Goal: Transaction & Acquisition: Purchase product/service

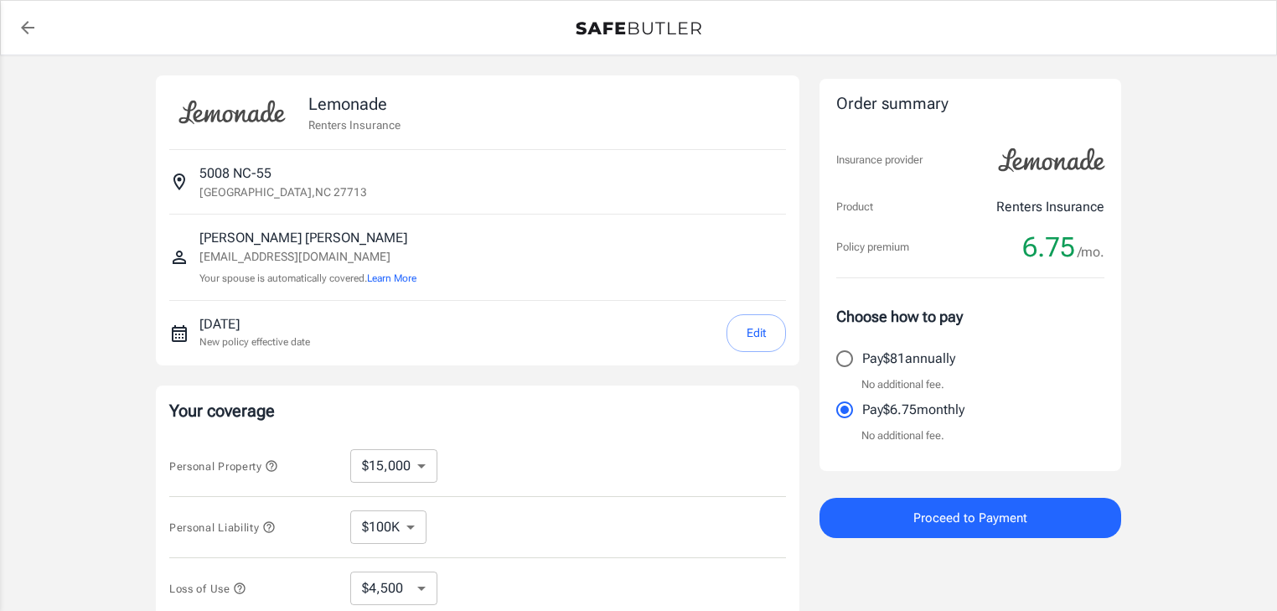
select select "15000"
select select "500"
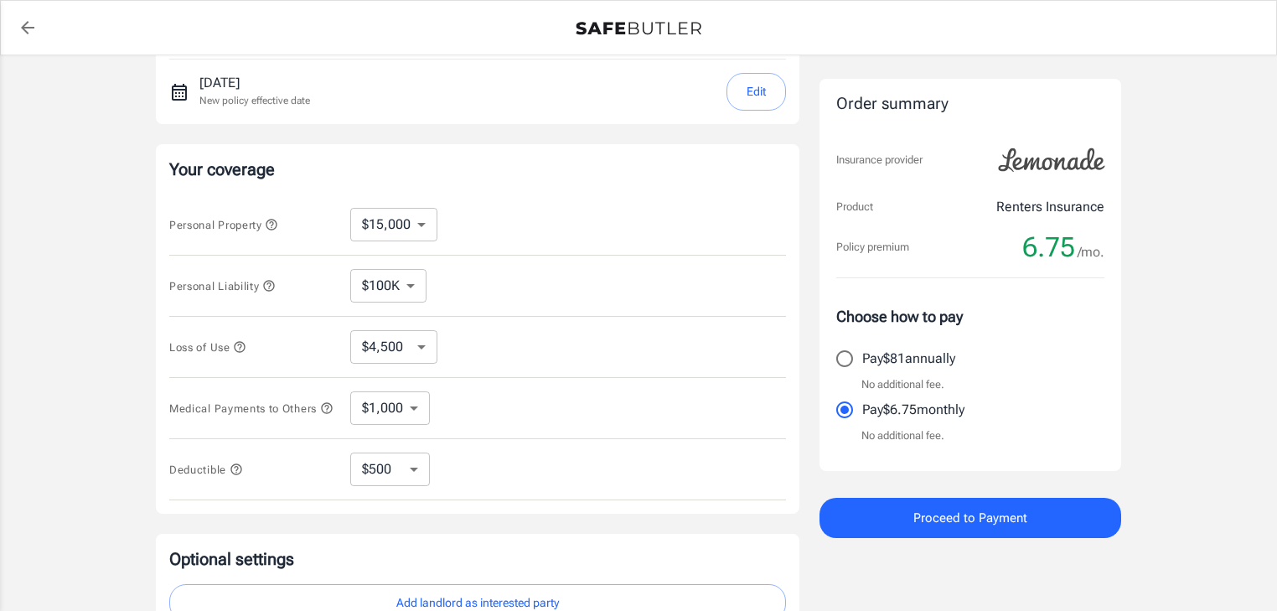
scroll to position [268, 0]
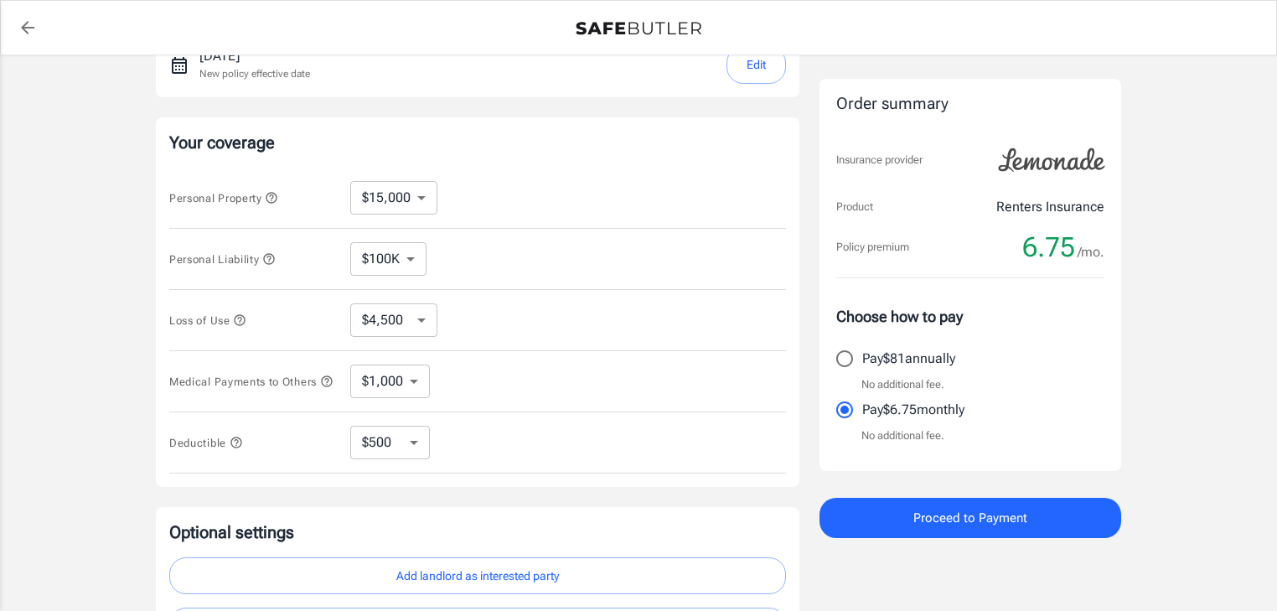
click at [422, 195] on select "$10,000 $15,000 $20,000 $25,000 $30,000 $40,000 $50,000 $100K $150K $200K $250K" at bounding box center [393, 198] width 87 height 34
select select "10000"
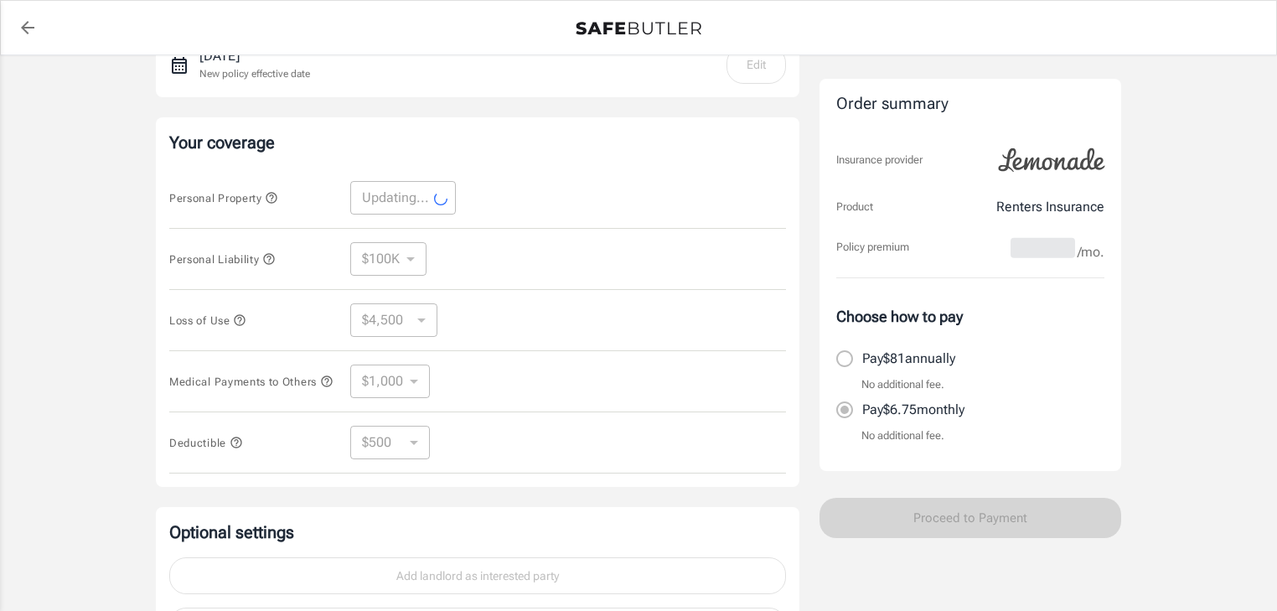
select select "10000"
select select "3000"
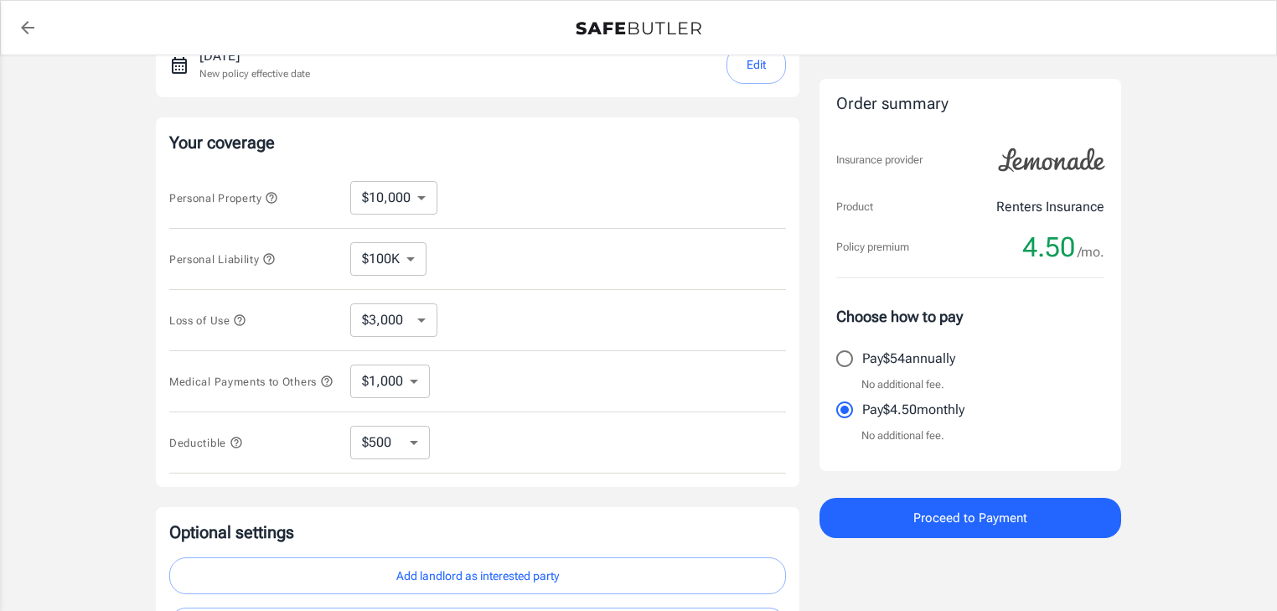
click at [269, 258] on icon "button" at bounding box center [268, 258] width 13 height 13
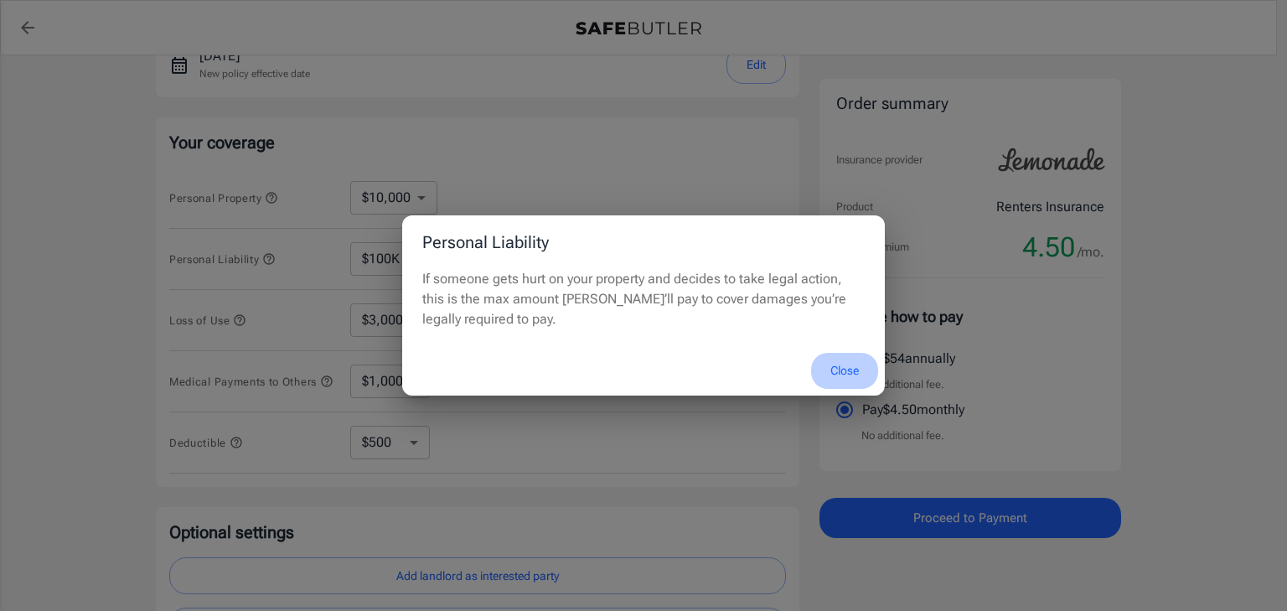
click at [855, 370] on button "Close" at bounding box center [844, 371] width 67 height 36
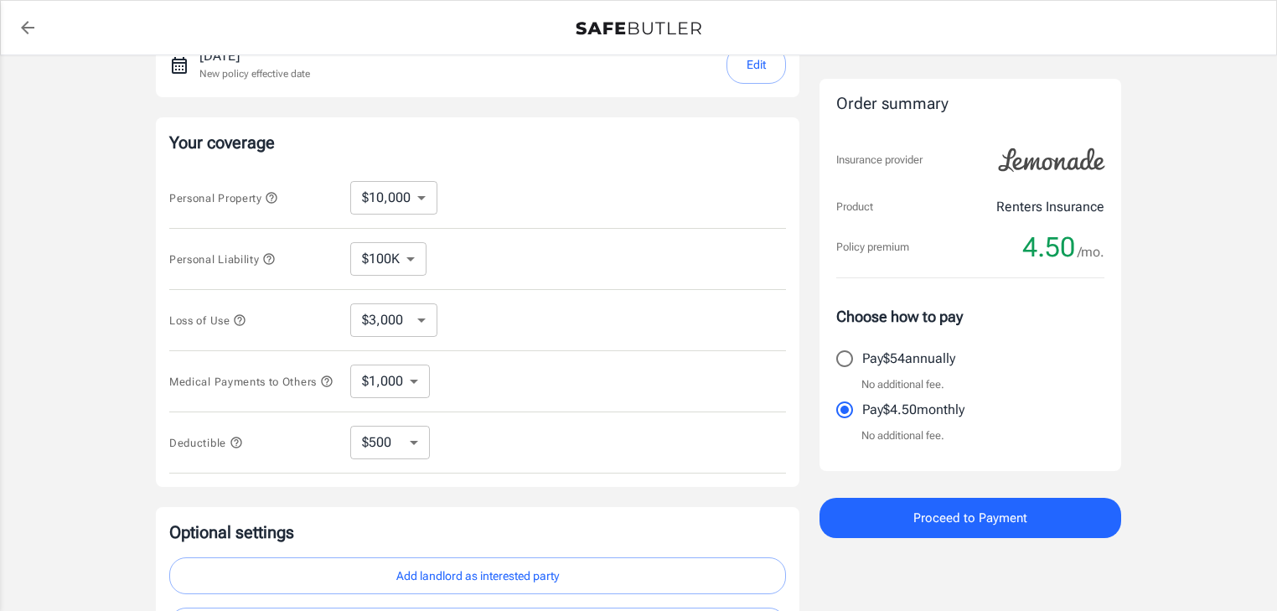
click at [406, 263] on select "$100K $300K $500K" at bounding box center [388, 259] width 76 height 34
click at [416, 317] on select "$3,000 $6,000 $12,000 $21,000 $36,000 $60,000 $96,000 $153K $198K" at bounding box center [393, 320] width 87 height 34
click at [242, 319] on icon "button" at bounding box center [240, 319] width 11 height 11
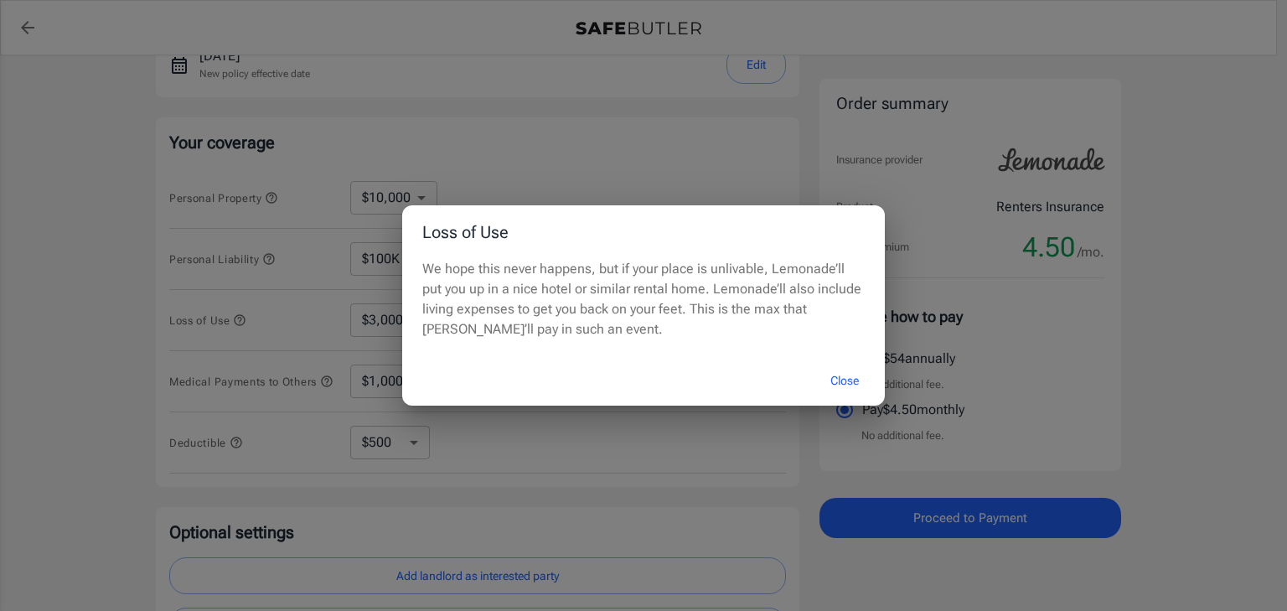
drag, startPoint x: 242, startPoint y: 319, endPoint x: 1286, endPoint y: 331, distance: 1044.0
click at [303, 318] on div "Loss of Use We hope this never happens, but if your place is unlivable, Lemonad…" at bounding box center [643, 305] width 1287 height 611
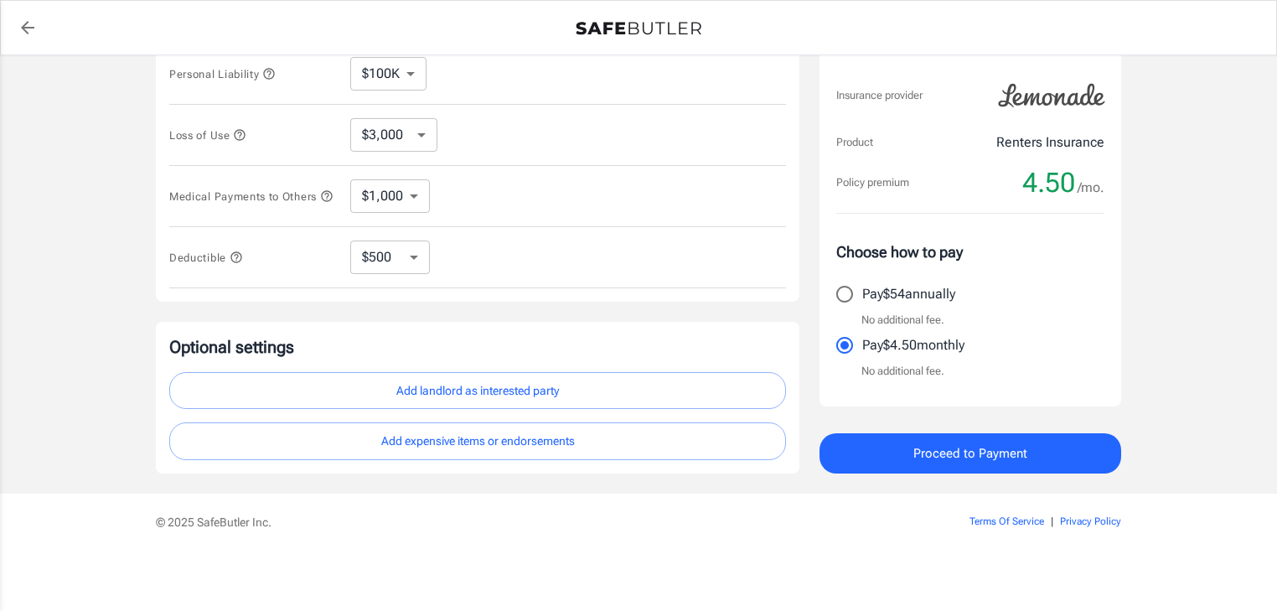
scroll to position [457, 0]
click at [380, 188] on select "$1,000 $3,000 $5,000" at bounding box center [390, 196] width 80 height 34
click at [379, 192] on select "$1,000 $3,000 $5,000" at bounding box center [390, 196] width 80 height 34
click at [389, 252] on select "$250 $500 $1,000 $2,500" at bounding box center [390, 257] width 80 height 34
select select "250"
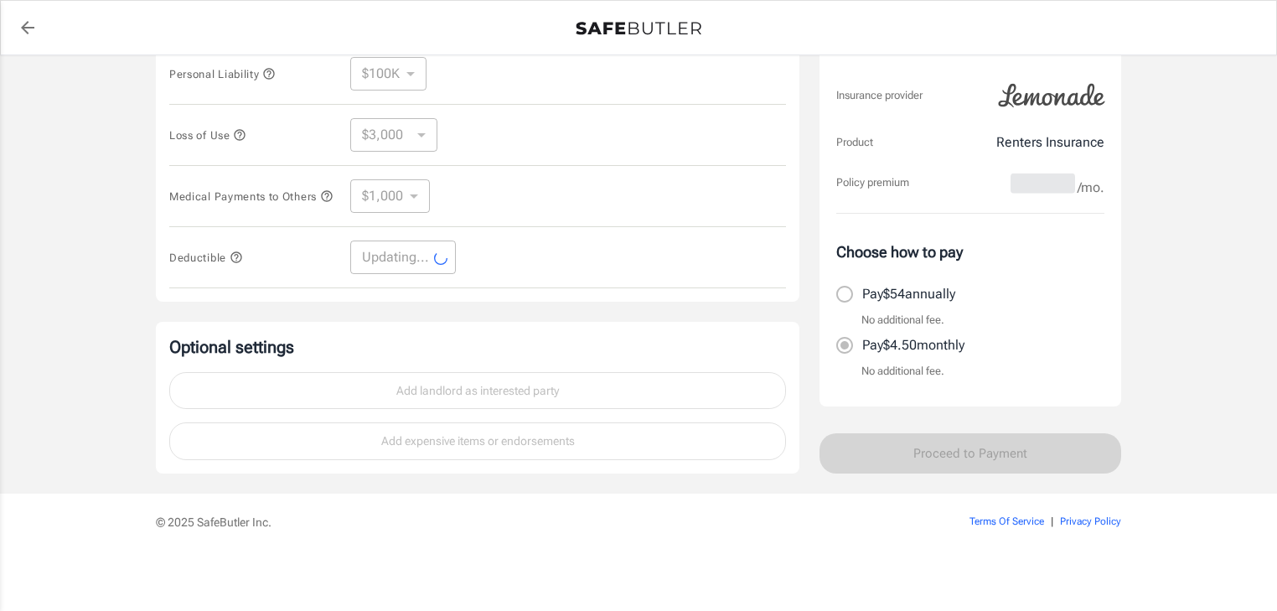
select select "250"
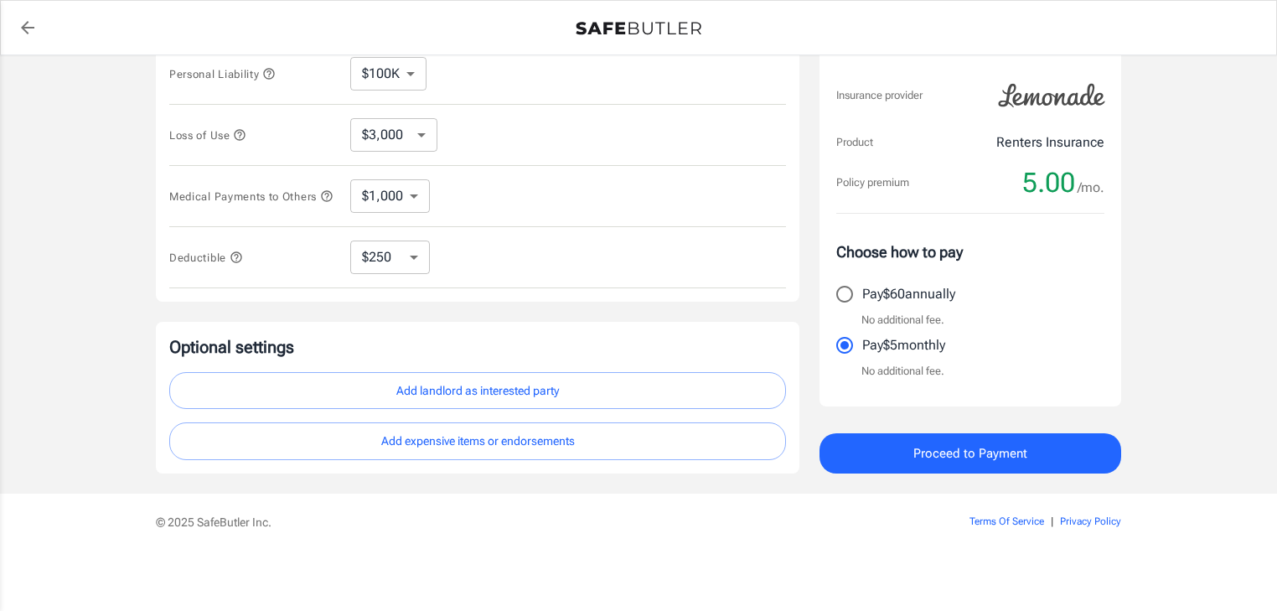
click at [67, 320] on div "Lemonade Renters Insurance [STREET_ADDRESS] [PERSON_NAME] [EMAIL_ADDRESS][DOMAI…" at bounding box center [638, 47] width 1277 height 891
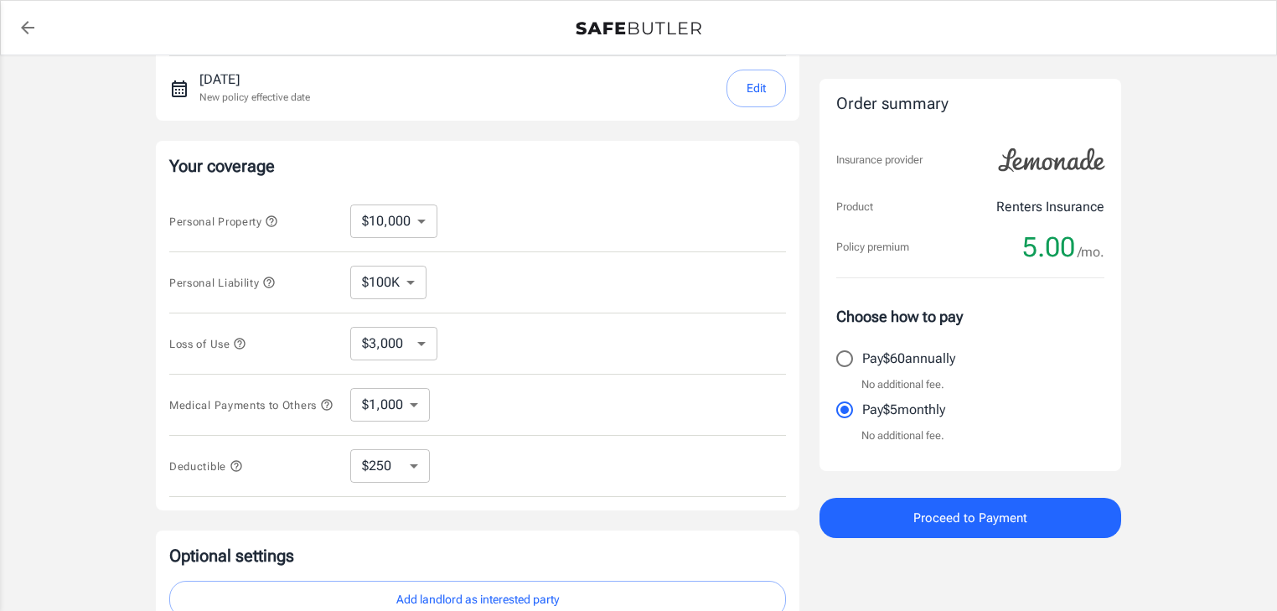
scroll to position [268, 0]
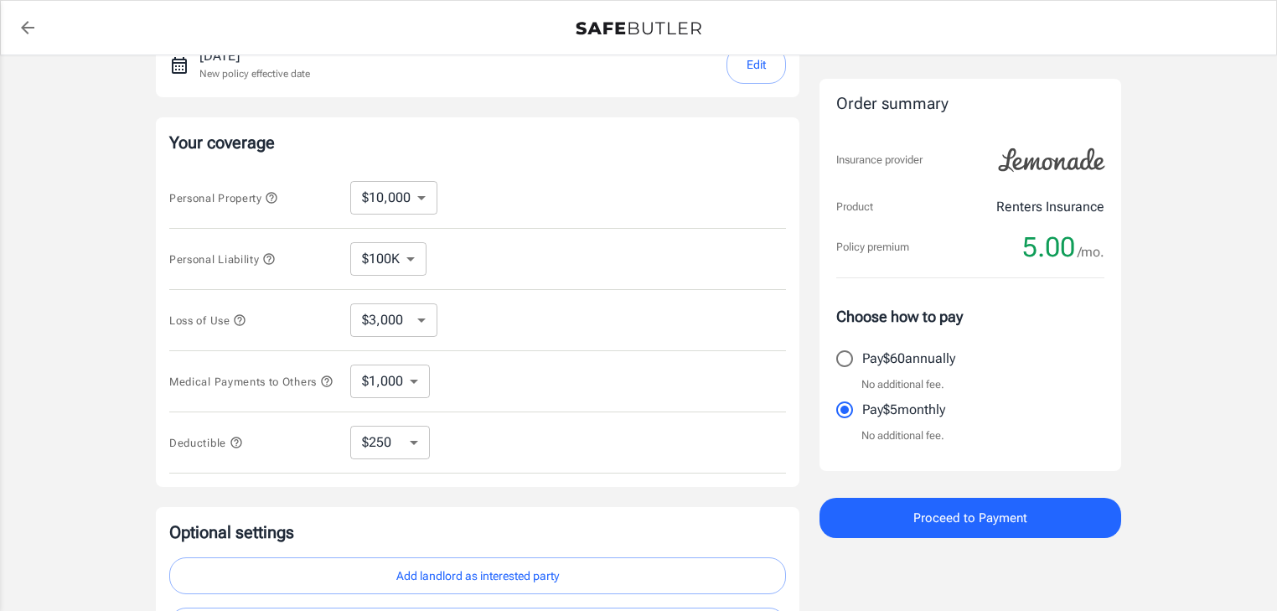
click at [275, 194] on icon "button" at bounding box center [271, 197] width 13 height 13
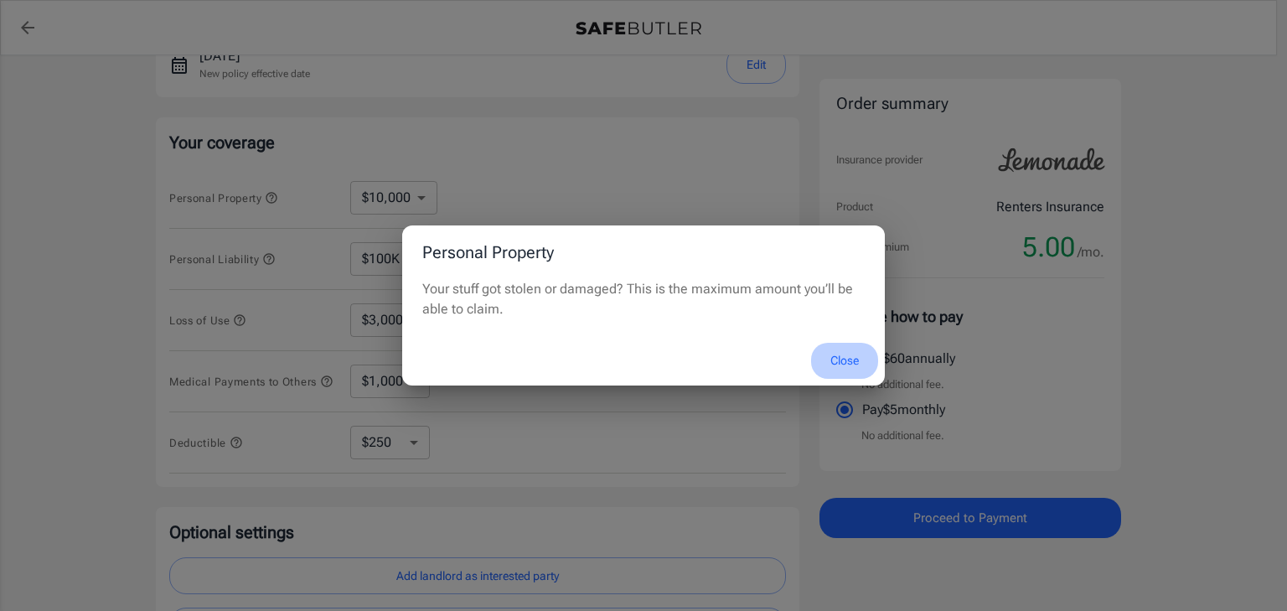
click at [845, 352] on button "Close" at bounding box center [844, 361] width 67 height 36
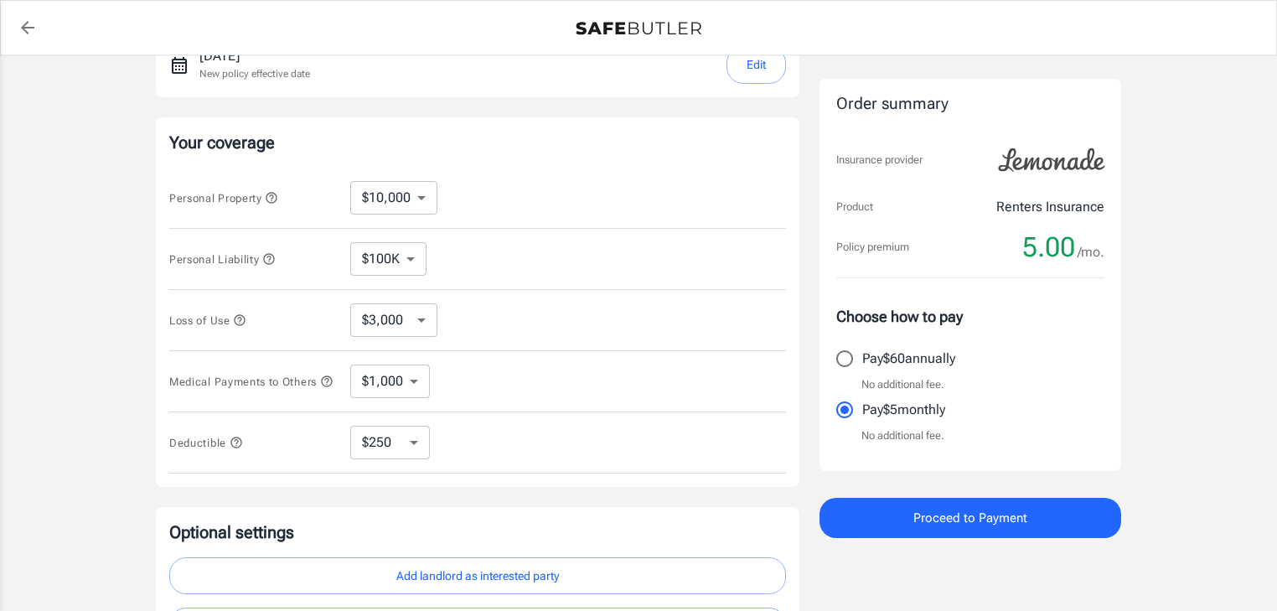
click at [402, 447] on select "$250 $500 $1,000 $2,500" at bounding box center [390, 443] width 80 height 34
drag, startPoint x: 556, startPoint y: 446, endPoint x: 530, endPoint y: 451, distance: 26.5
click at [556, 446] on div "Deductible $250 $500 $1,000 $2,500 ​" at bounding box center [477, 442] width 617 height 61
click at [235, 449] on icon "button" at bounding box center [236, 442] width 13 height 13
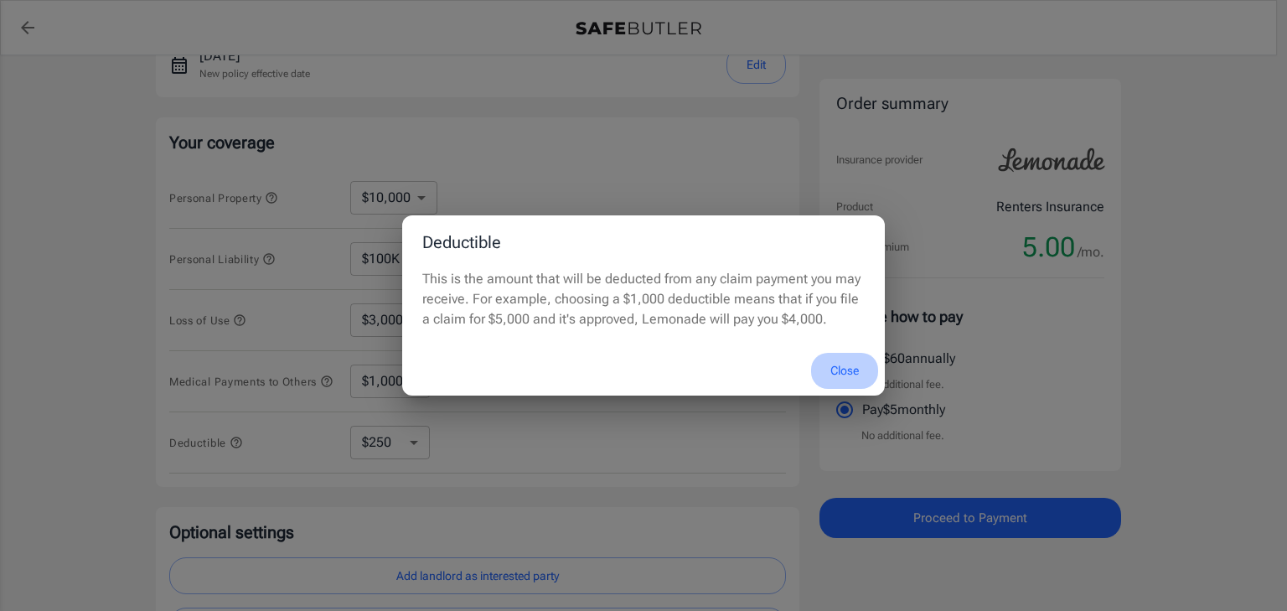
drag, startPoint x: 837, startPoint y: 370, endPoint x: 822, endPoint y: 371, distance: 15.1
click at [836, 370] on button "Close" at bounding box center [844, 371] width 67 height 36
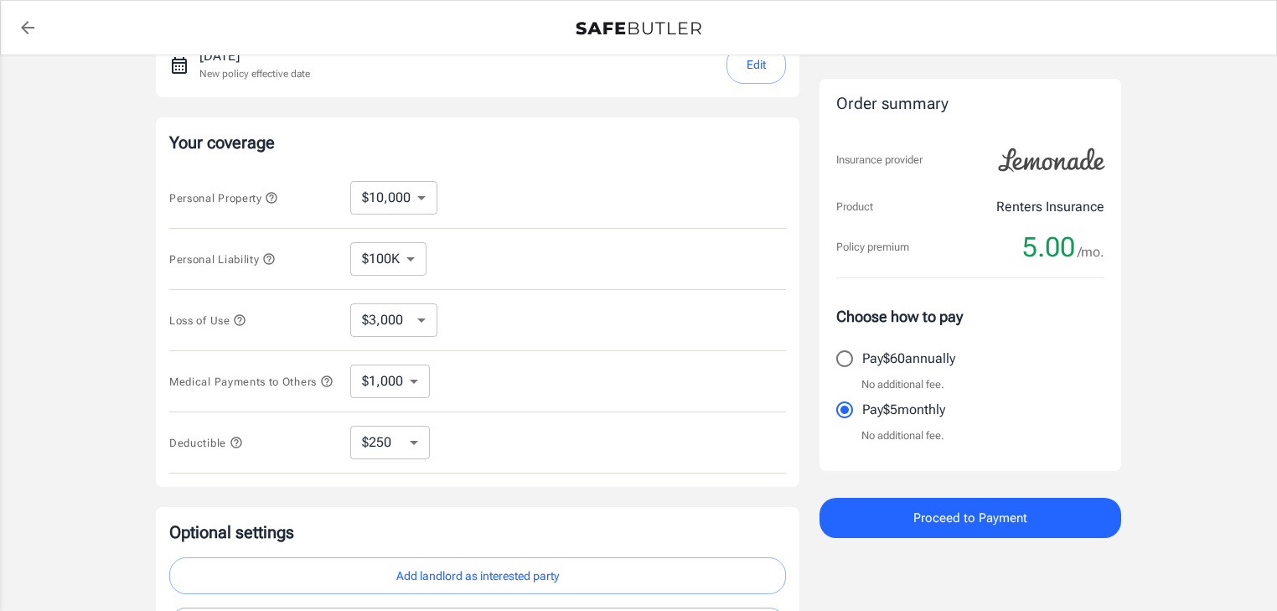
click at [387, 319] on select "$3,000 $6,000 $12,000 $21,000 $36,000 $60,000 $96,000 $153K $198K" at bounding box center [393, 320] width 87 height 34
click at [1238, 384] on div "Lemonade Renters Insurance [STREET_ADDRESS] [PERSON_NAME] [EMAIL_ADDRESS][DOMAI…" at bounding box center [638, 232] width 1277 height 891
click at [402, 312] on select "$3,000 $6,000 $12,000 $21,000 $36,000 $60,000 $96,000 $153K $198K" at bounding box center [393, 320] width 87 height 34
select select "21000"
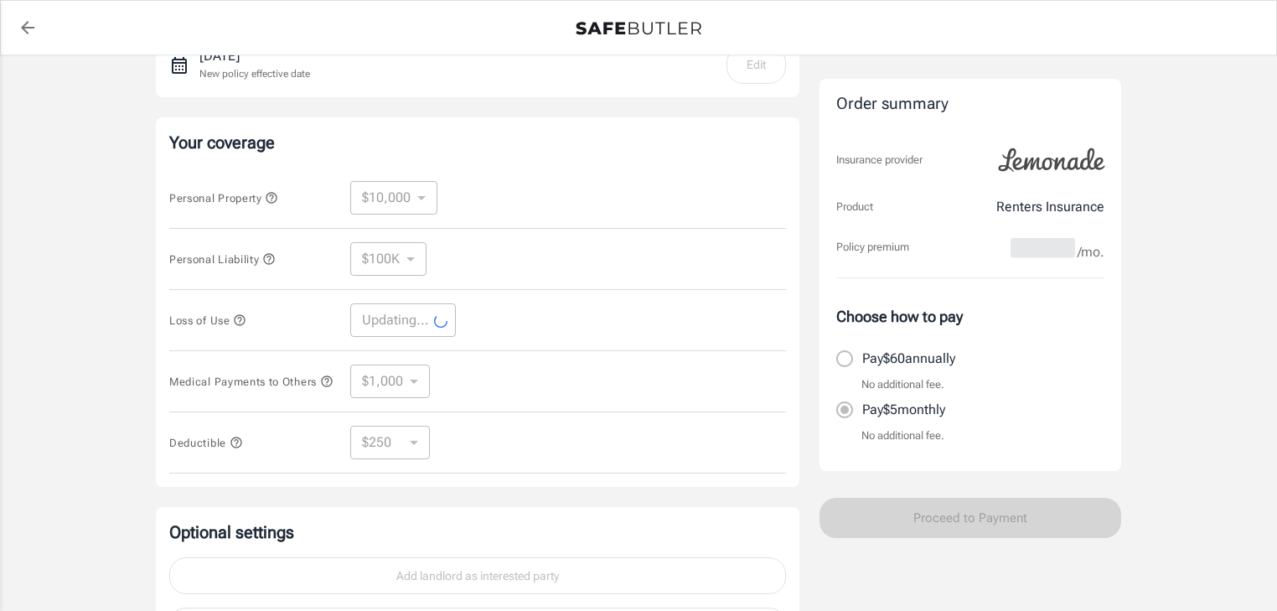
select select "21000"
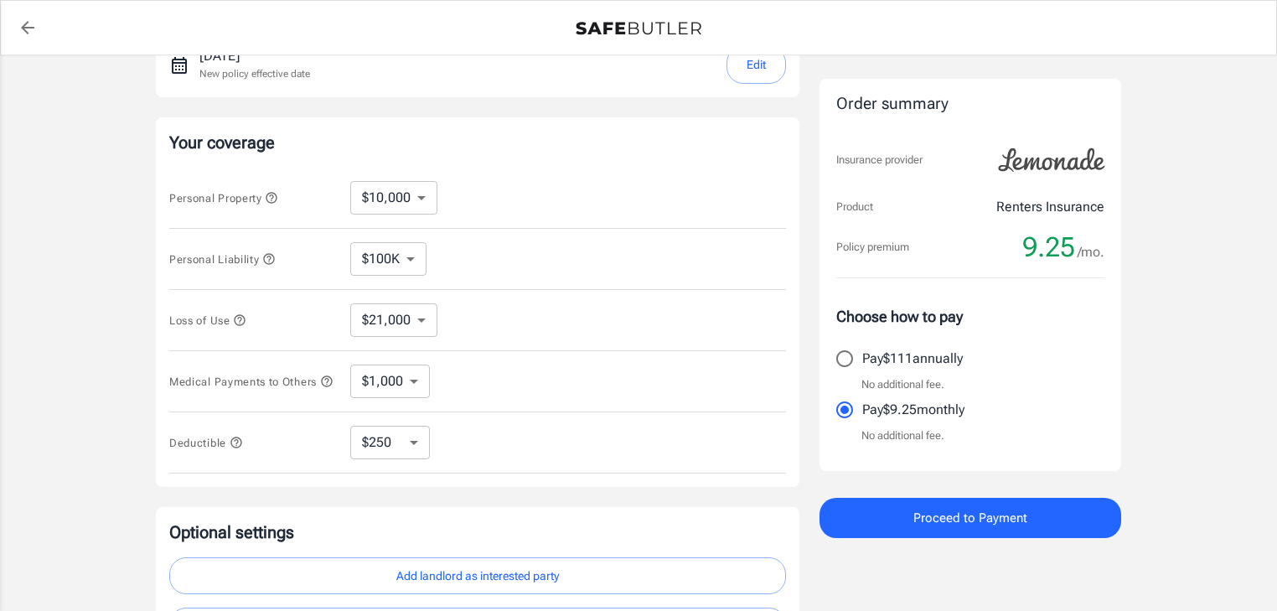
click at [411, 258] on select "$100K $300K $500K" at bounding box center [388, 259] width 76 height 34
click at [78, 328] on div "Lemonade Renters Insurance [STREET_ADDRESS] [PERSON_NAME] [EMAIL_ADDRESS][DOMAI…" at bounding box center [638, 232] width 1277 height 891
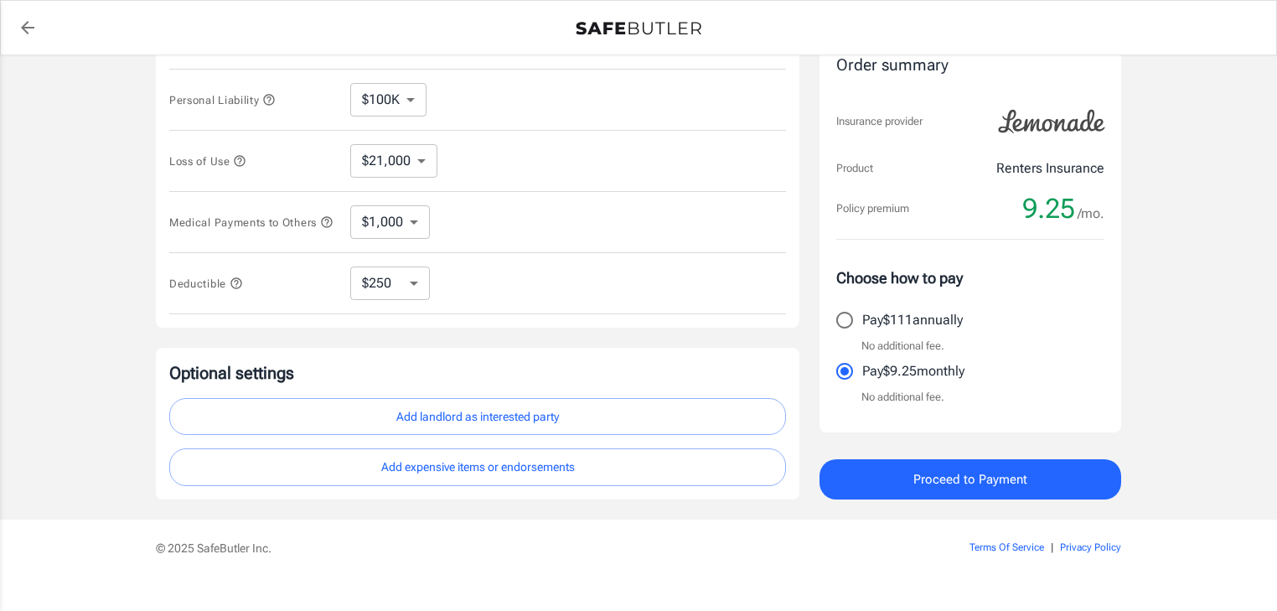
scroll to position [457, 0]
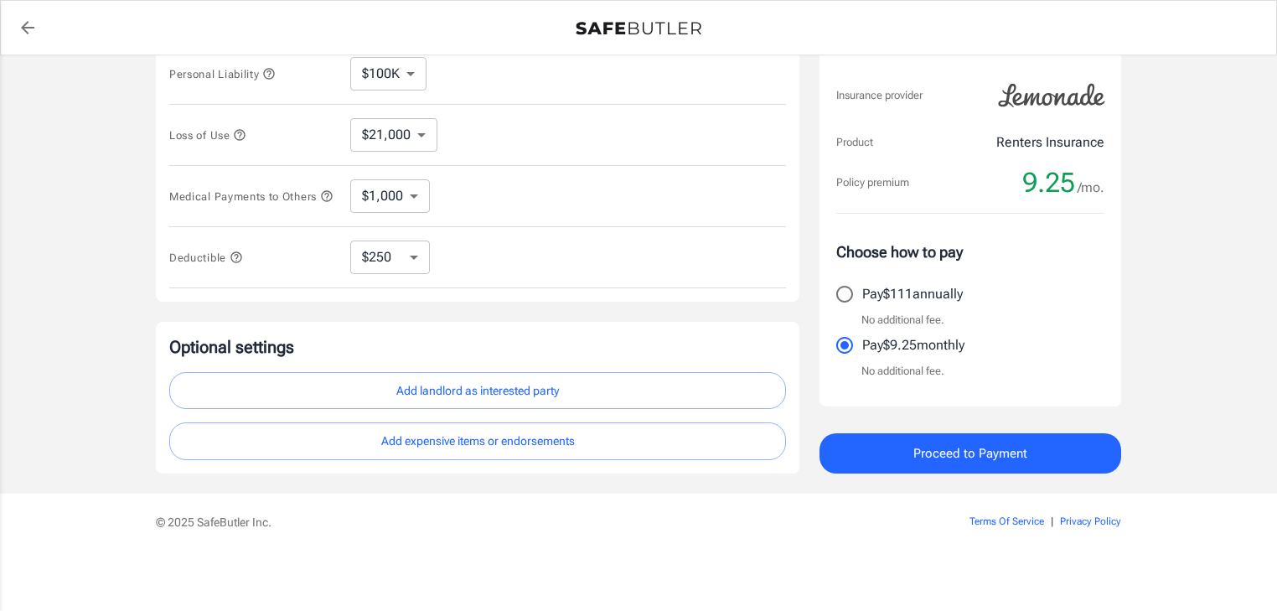
click at [503, 392] on button "Add landlord as interested party" at bounding box center [477, 391] width 617 height 38
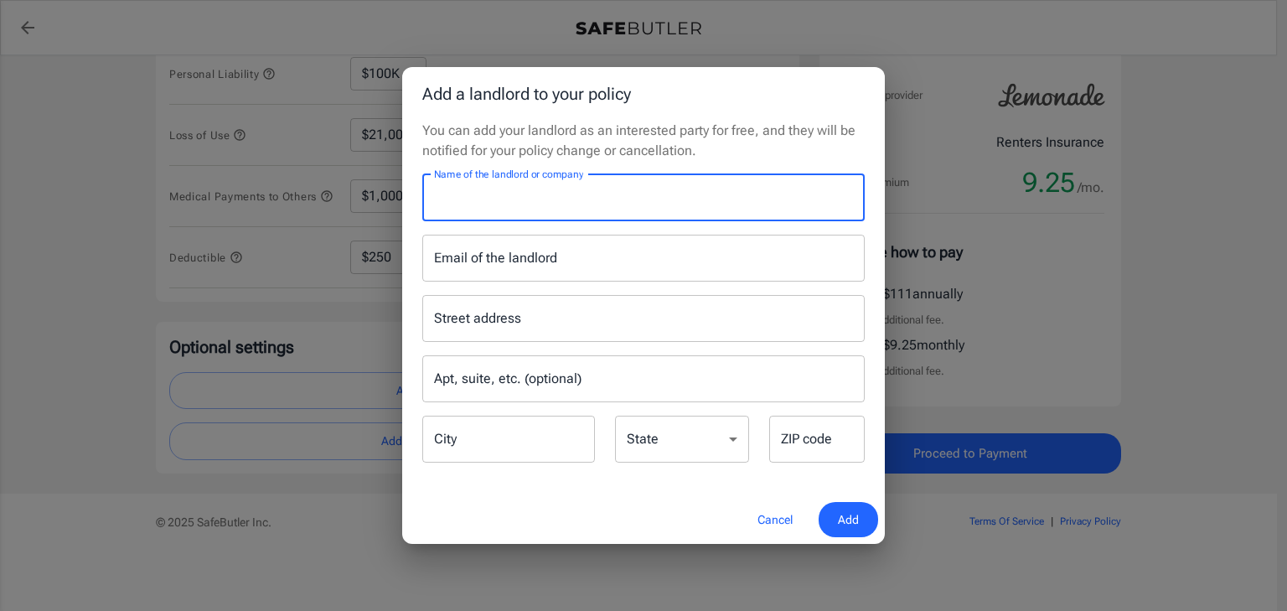
click at [539, 209] on input "Name of the landlord or company" at bounding box center [643, 197] width 442 height 47
type input "HomeTowne Studios"
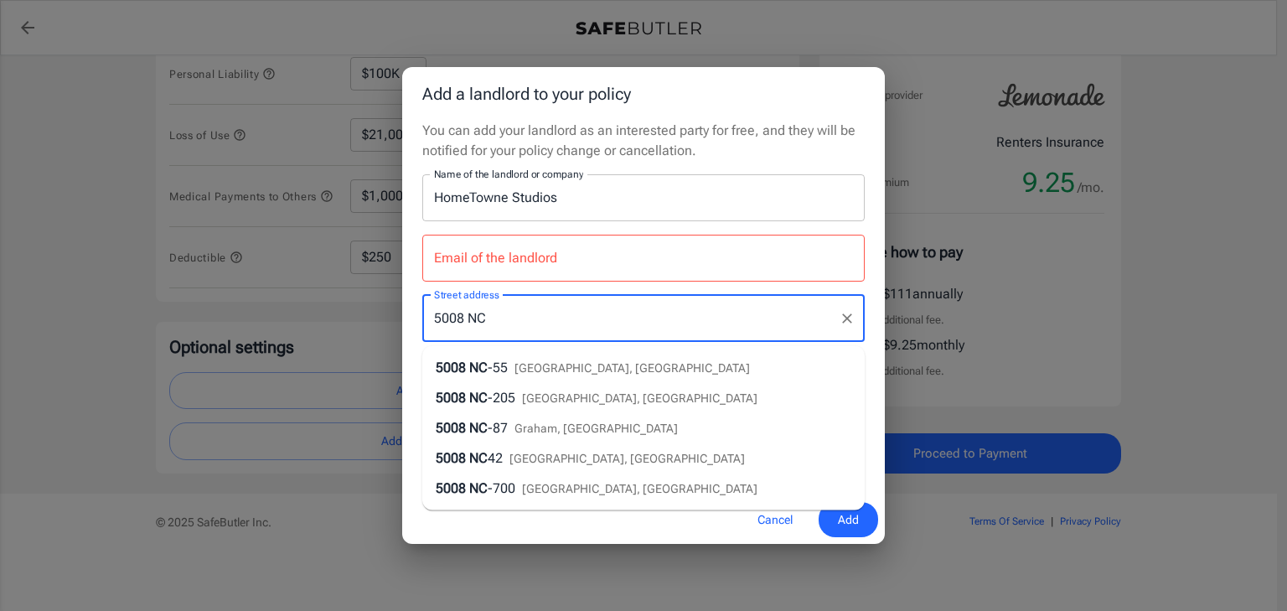
click at [616, 362] on li "5008 [GEOGRAPHIC_DATA] -55 [GEOGRAPHIC_DATA], [GEOGRAPHIC_DATA]" at bounding box center [643, 368] width 442 height 30
type input "5008 NC-55"
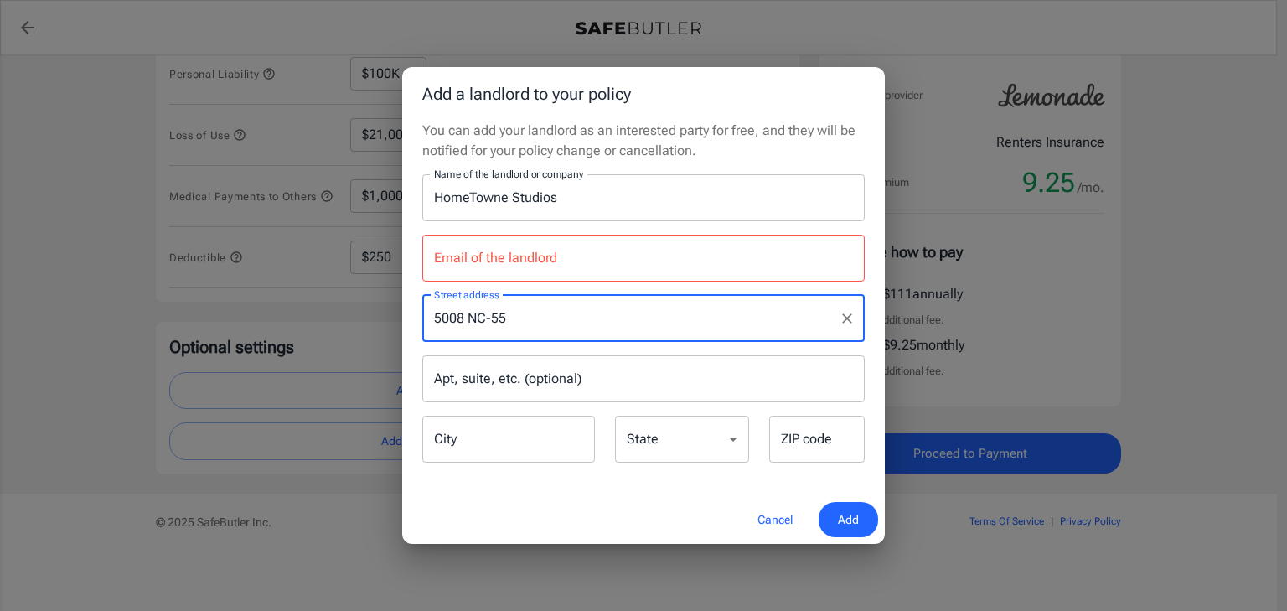
type input "[GEOGRAPHIC_DATA]"
select select "NC"
type input "27713"
type input "5008 NC-55"
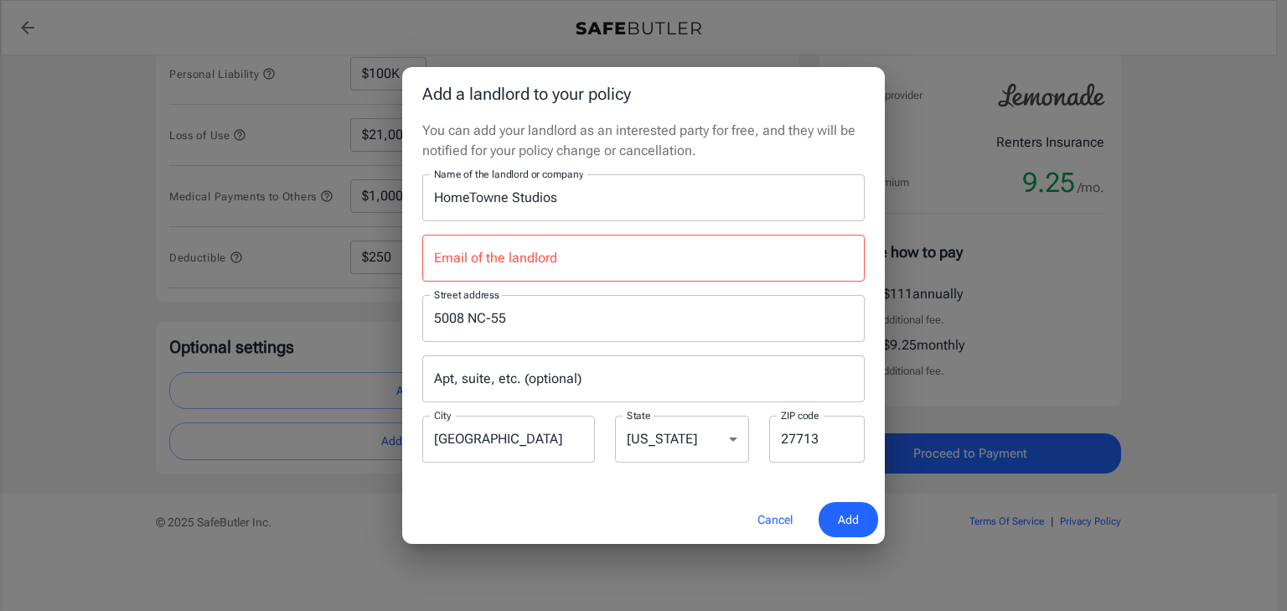
click at [594, 261] on input "Email of the landlord" at bounding box center [643, 258] width 442 height 47
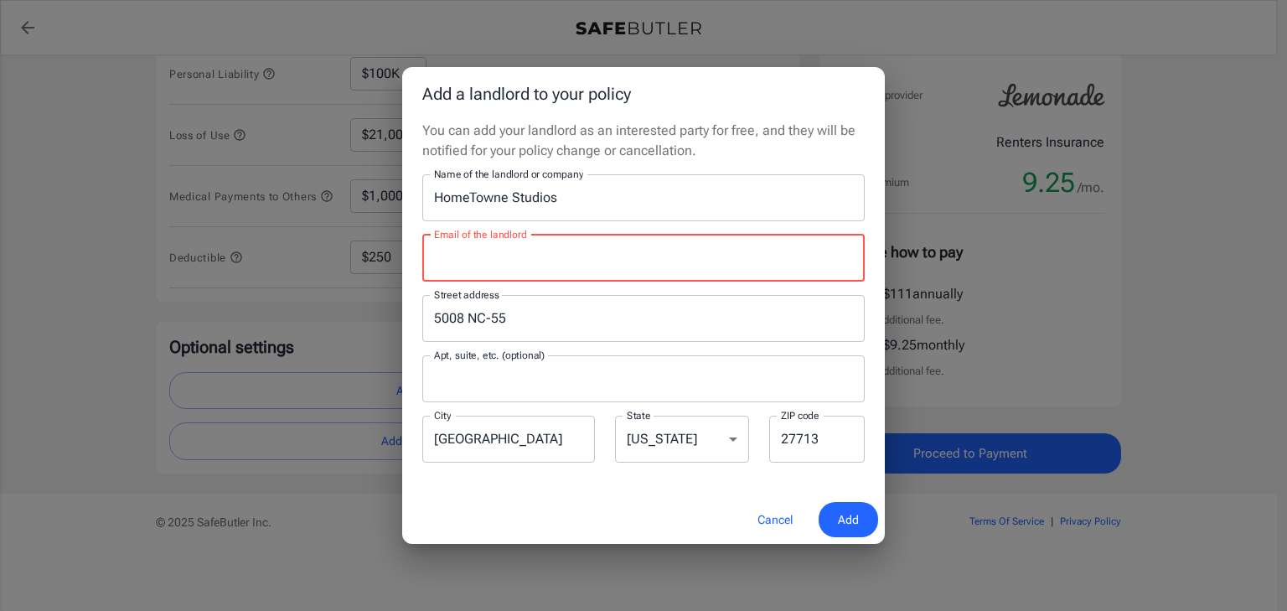
type input "[PERSON_NAME][EMAIL_ADDRESS][PERSON_NAME][DOMAIN_NAME]"
type input "#94453"
type input "[GEOGRAPHIC_DATA]"
type input "77007"
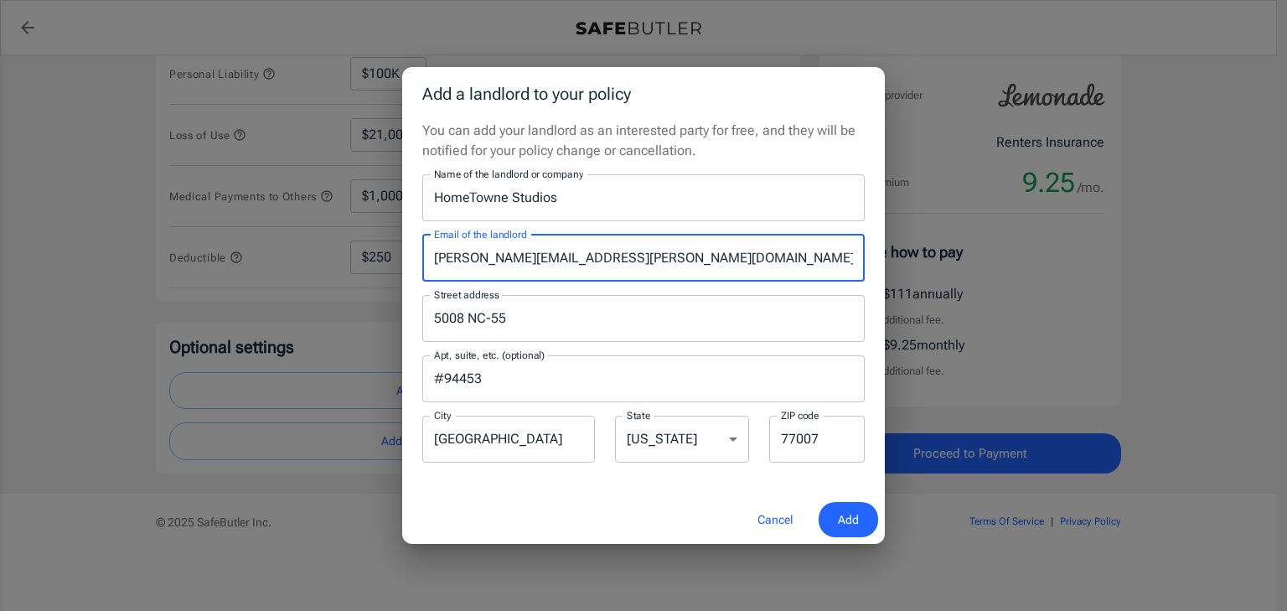
click at [543, 377] on input "#94453" at bounding box center [643, 378] width 442 height 47
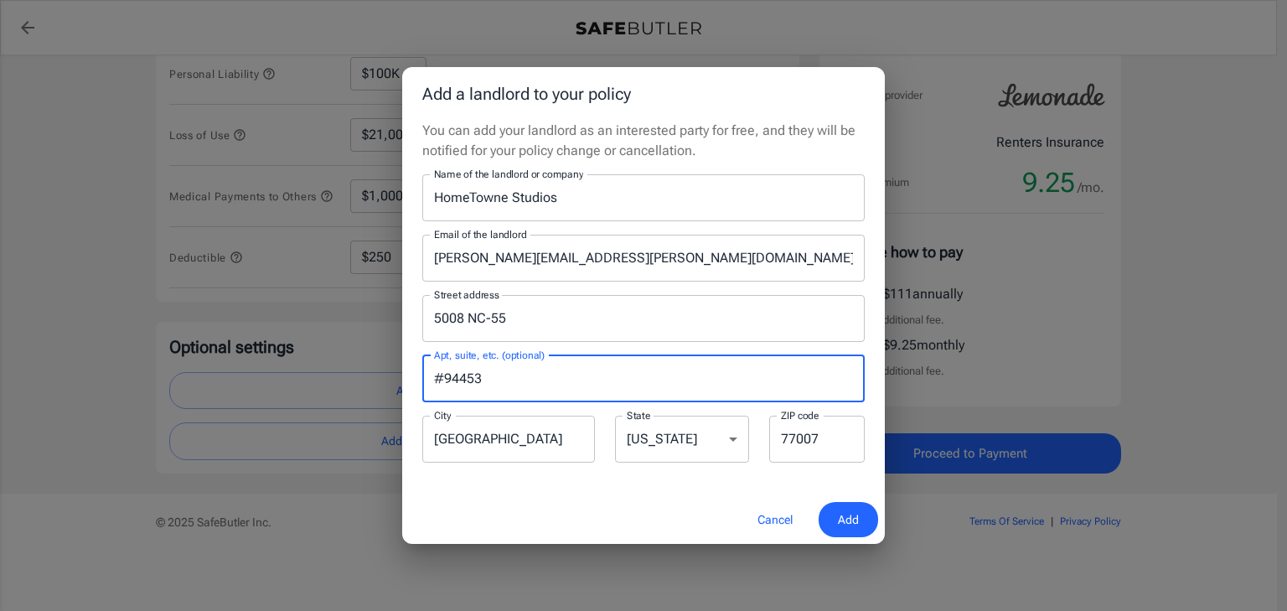
click at [543, 377] on input "#94453" at bounding box center [643, 378] width 442 height 47
type input "#"
click at [566, 312] on input "5008 NC-55" at bounding box center [631, 318] width 402 height 32
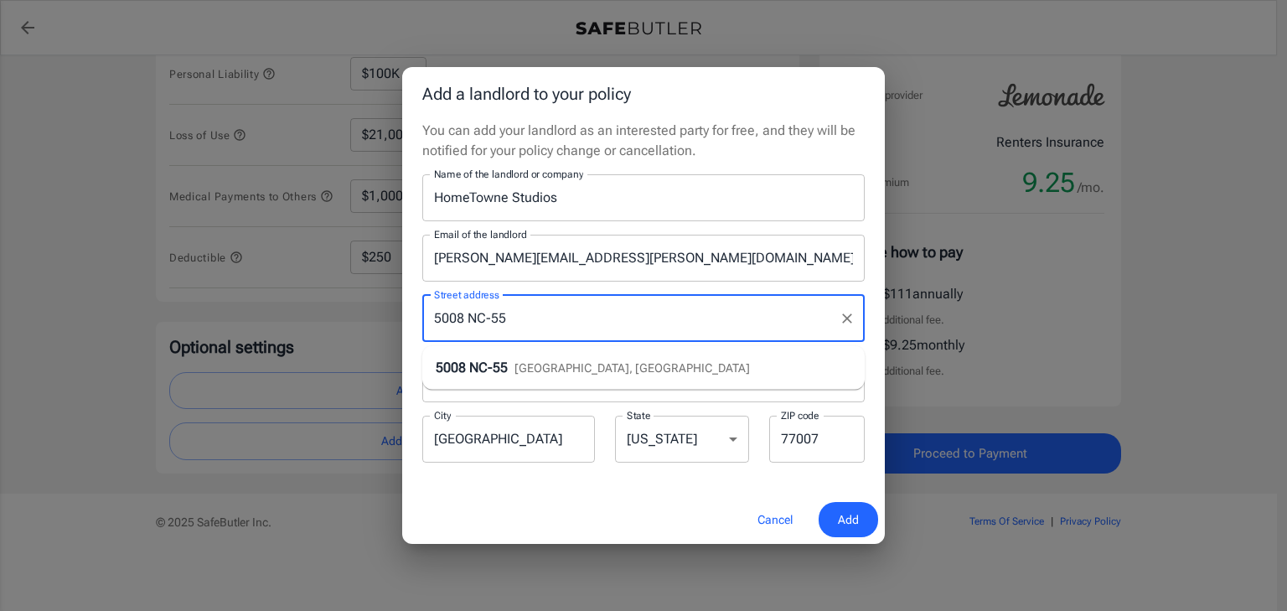
click at [571, 369] on span "[GEOGRAPHIC_DATA], [GEOGRAPHIC_DATA]" at bounding box center [631, 367] width 235 height 13
type input "[GEOGRAPHIC_DATA]"
type input "27713"
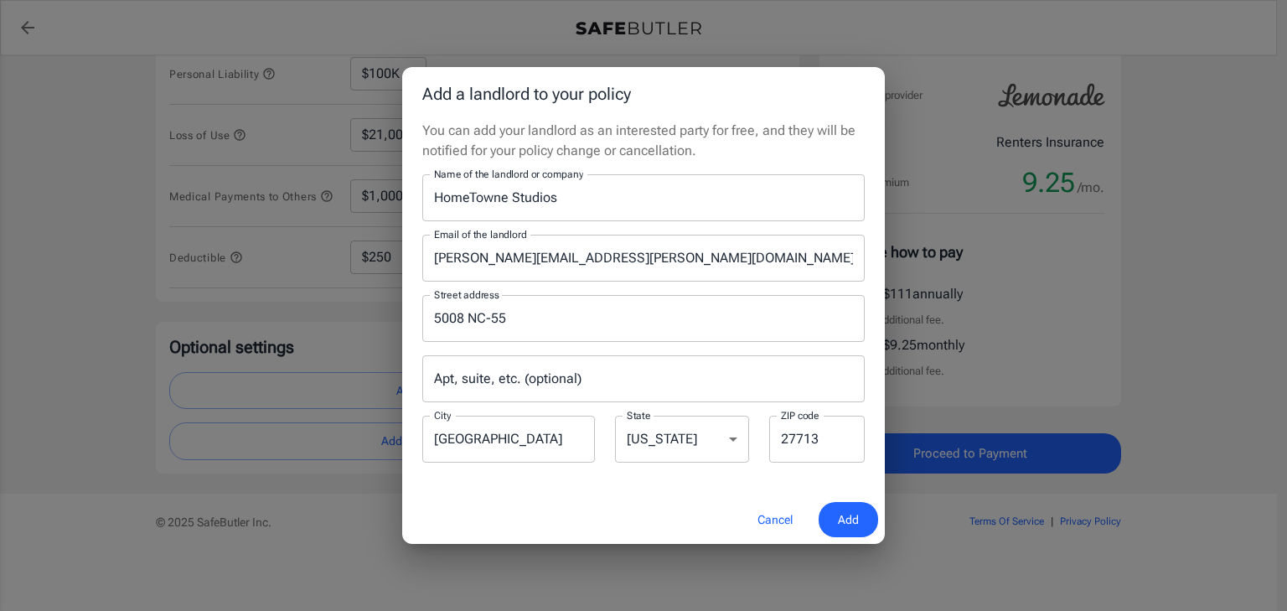
click at [843, 519] on span "Add" at bounding box center [848, 519] width 21 height 21
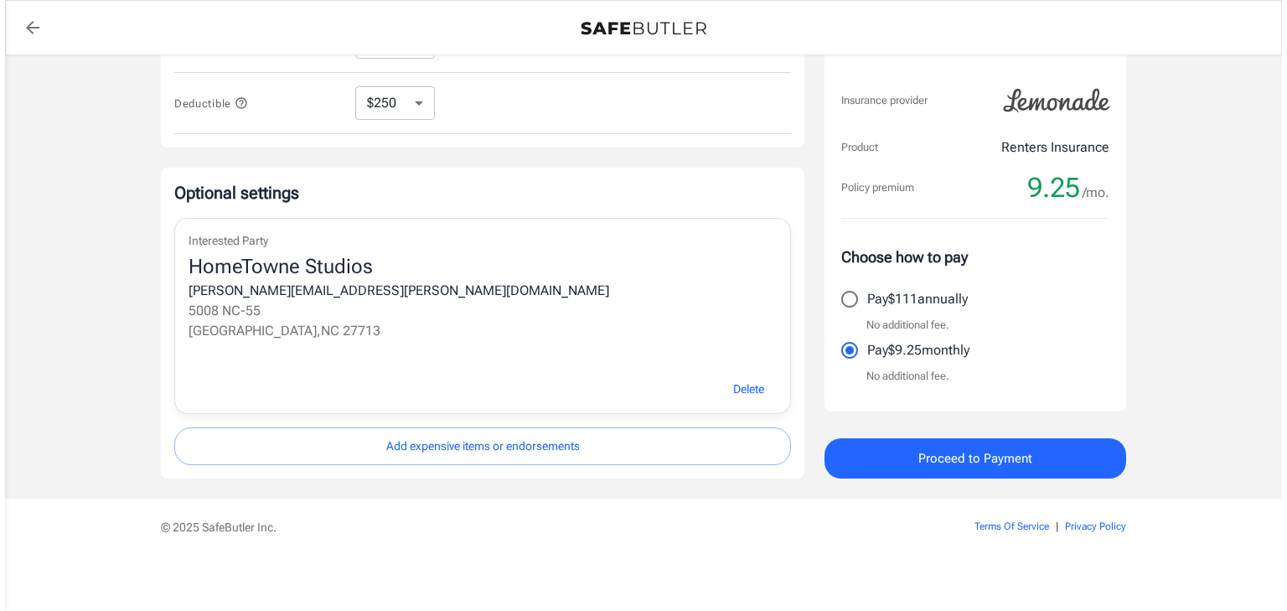
scroll to position [616, 0]
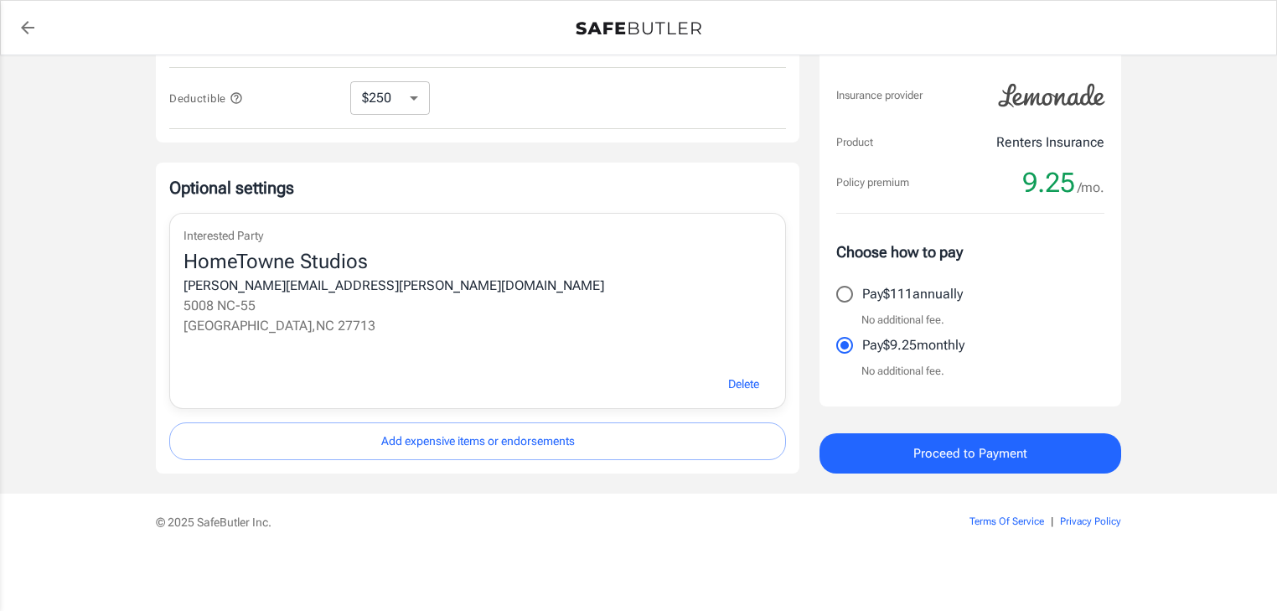
click at [601, 446] on button "Add expensive items or endorsements" at bounding box center [477, 441] width 617 height 38
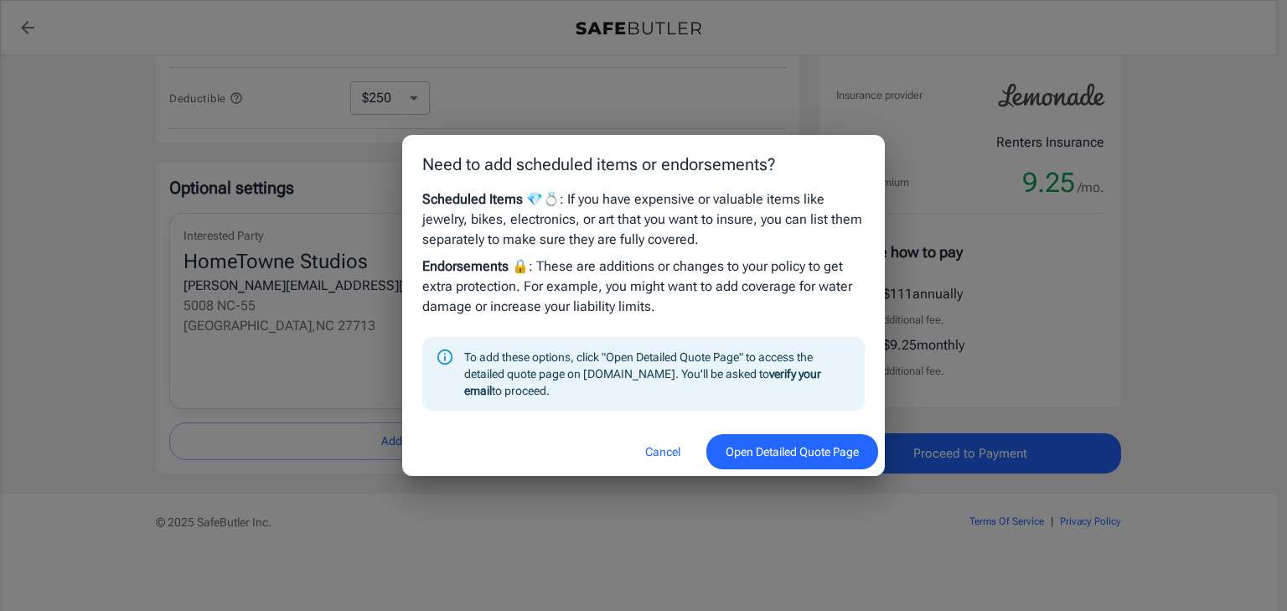
click at [829, 460] on button "Open Detailed Quote Page" at bounding box center [792, 452] width 172 height 36
